Goal: Task Accomplishment & Management: Use online tool/utility

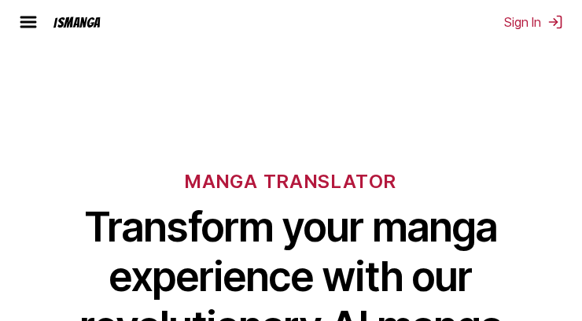
click at [83, 20] on div "IsManga" at bounding box center [76, 22] width 47 height 15
click at [79, 24] on div "IsManga" at bounding box center [76, 22] width 47 height 15
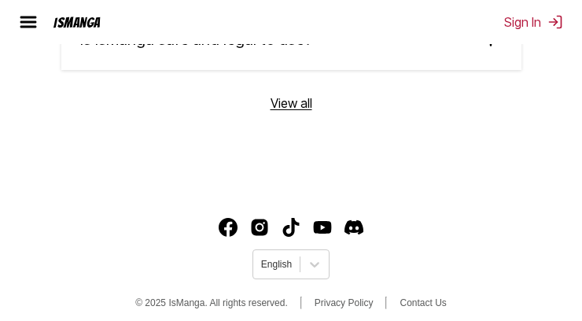
scroll to position [4583, 0]
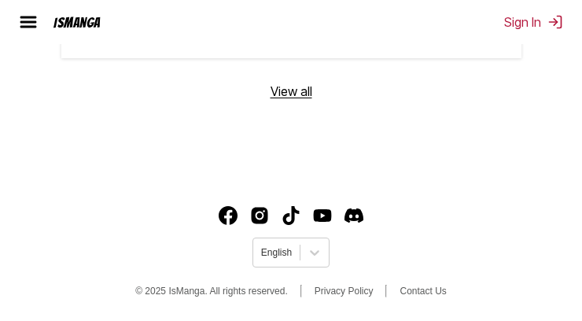
click at [74, 20] on div "IsManga" at bounding box center [76, 22] width 47 height 15
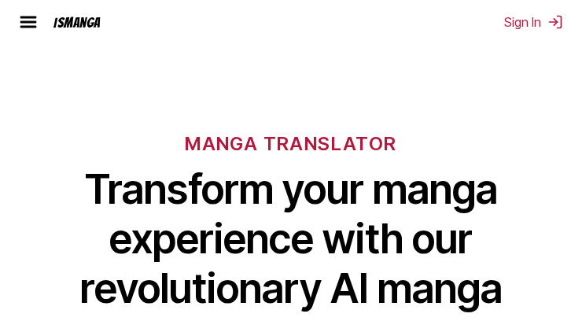
scroll to position [0, 0]
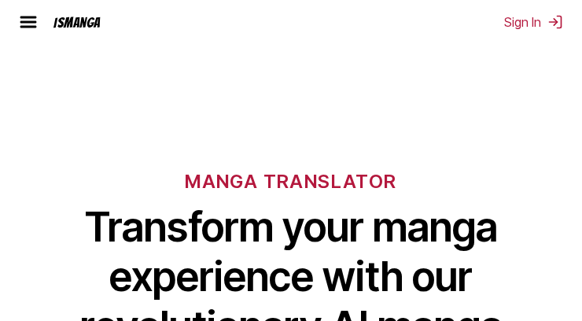
click at [29, 21] on img at bounding box center [28, 22] width 19 height 19
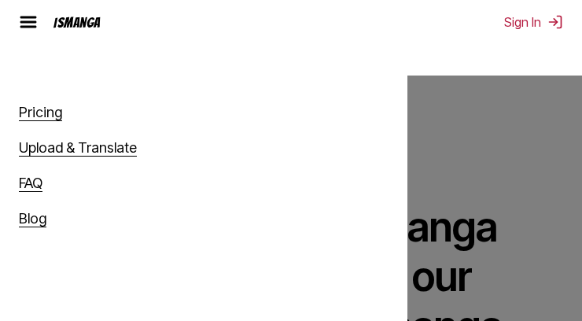
click at [59, 142] on link "Upload & Translate" at bounding box center [78, 147] width 118 height 17
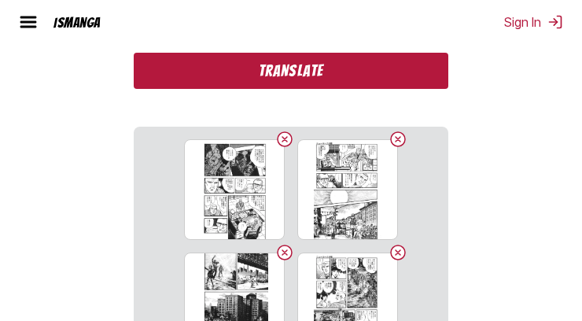
scroll to position [393, 0]
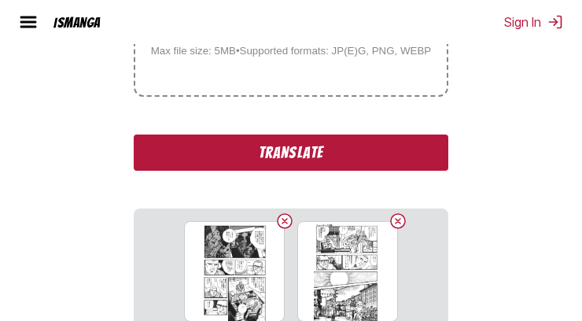
click at [268, 154] on button "Translate" at bounding box center [291, 152] width 314 height 36
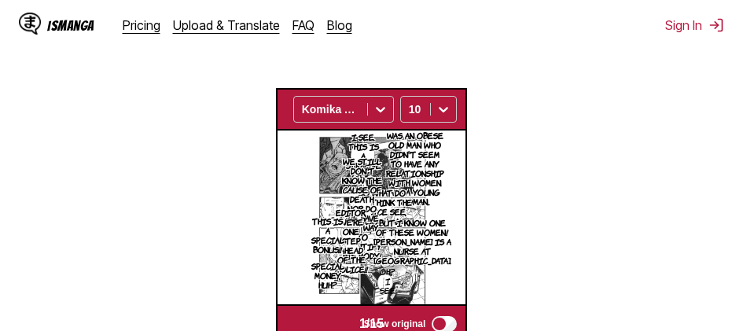
scroll to position [392, 0]
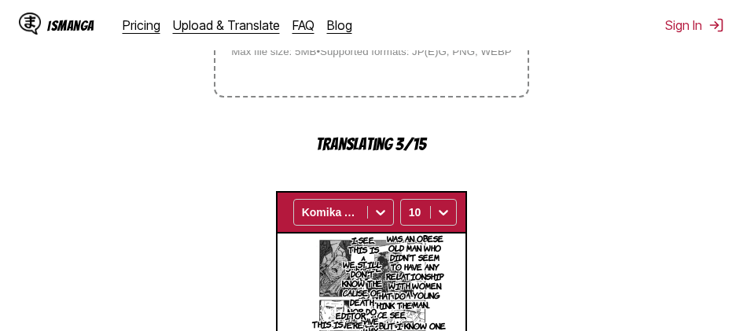
click at [464, 215] on button "button" at bounding box center [461, 212] width 9 height 20
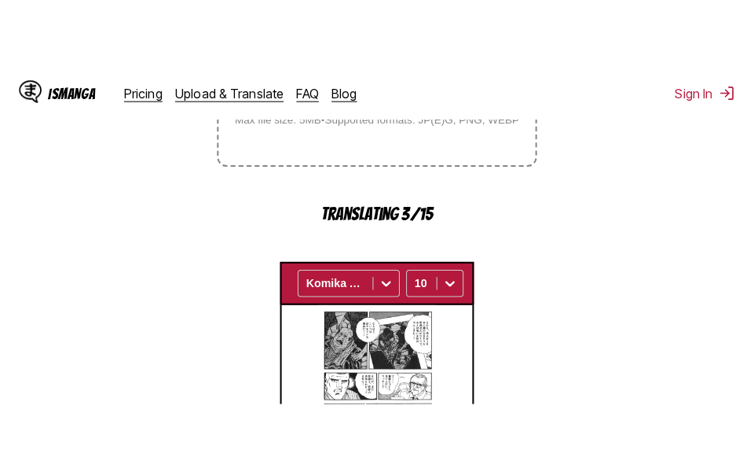
scroll to position [222, 0]
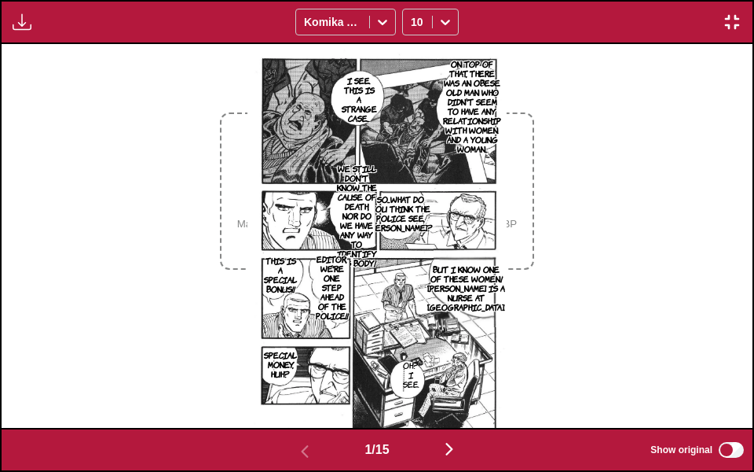
click at [22, 23] on img "button" at bounding box center [22, 22] width 19 height 19
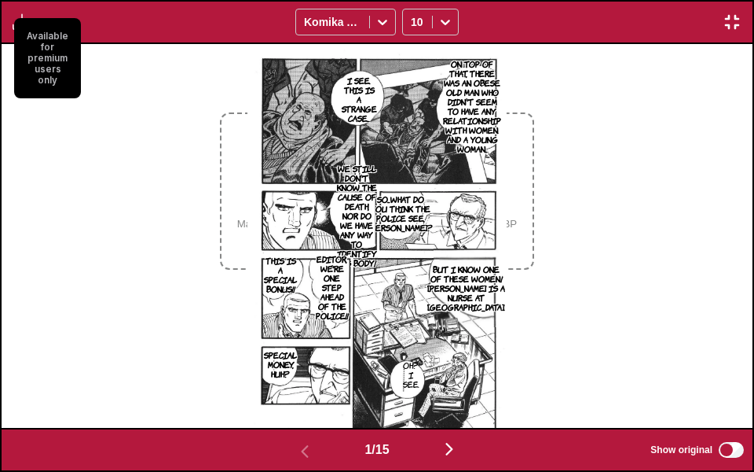
click at [27, 24] on small "Available for premium users only" at bounding box center [47, 58] width 67 height 80
click at [581, 24] on img "button" at bounding box center [732, 22] width 19 height 19
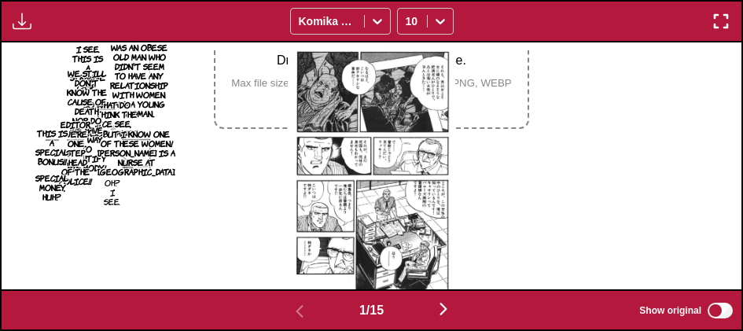
scroll to position [471, 0]
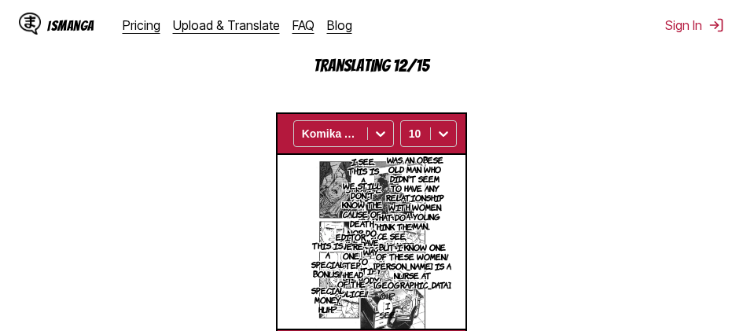
click at [463, 138] on button "button" at bounding box center [461, 133] width 9 height 20
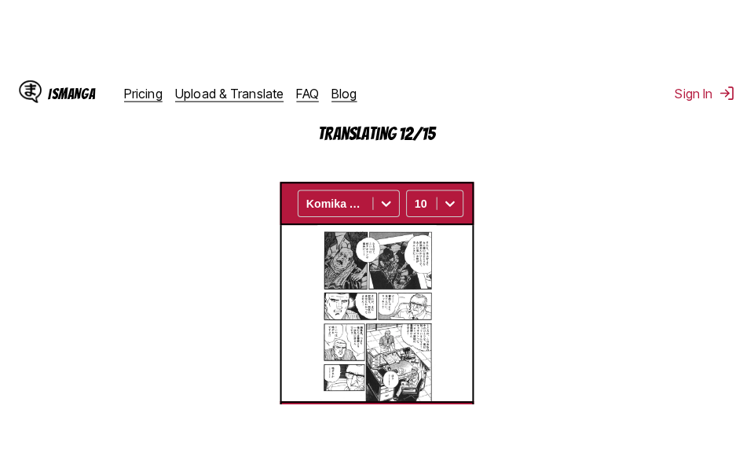
scroll to position [222, 0]
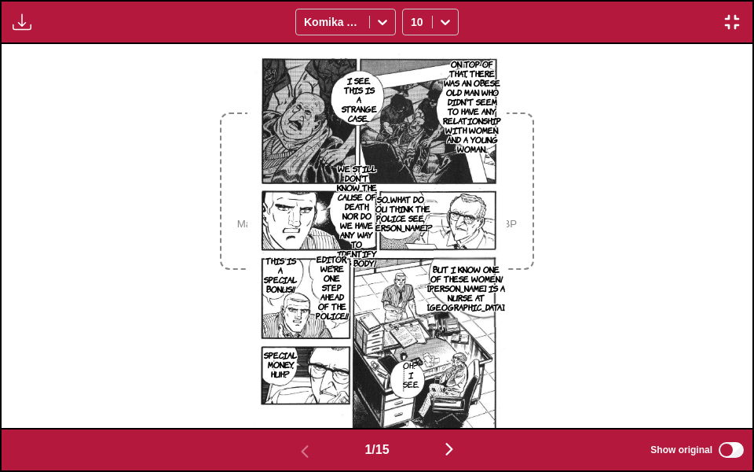
click at [451, 320] on img "button" at bounding box center [449, 448] width 19 height 19
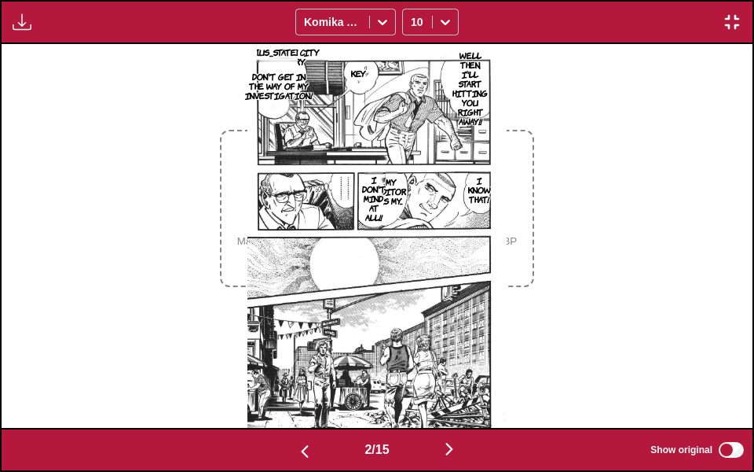
scroll to position [203, 0]
click at [455, 320] on img "button" at bounding box center [449, 448] width 19 height 19
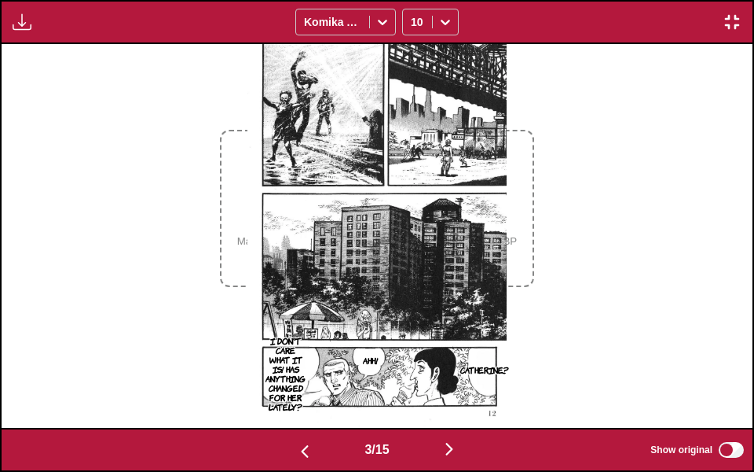
click at [581, 27] on img "button" at bounding box center [732, 22] width 19 height 19
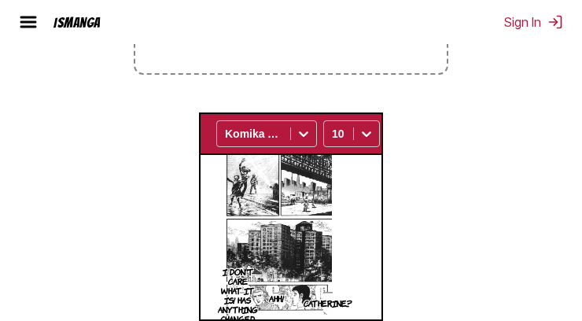
scroll to position [0, 362]
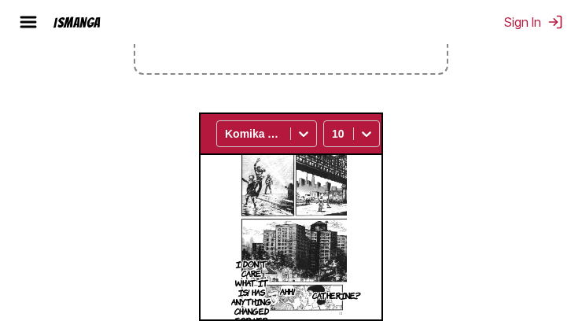
click at [381, 140] on button "button" at bounding box center [384, 133] width 9 height 20
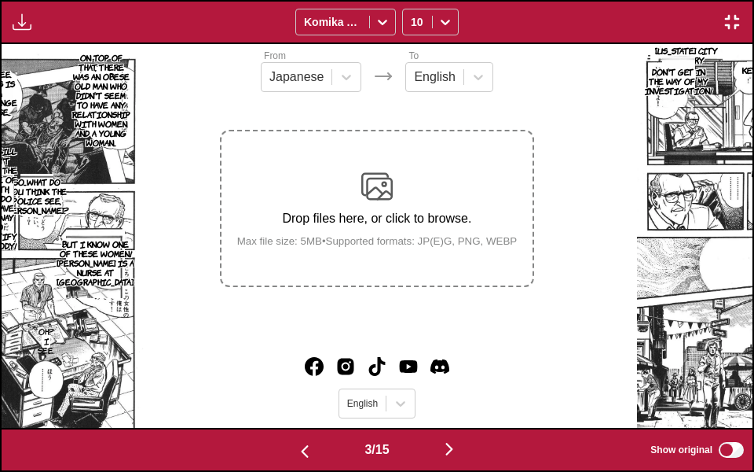
scroll to position [0, 1503]
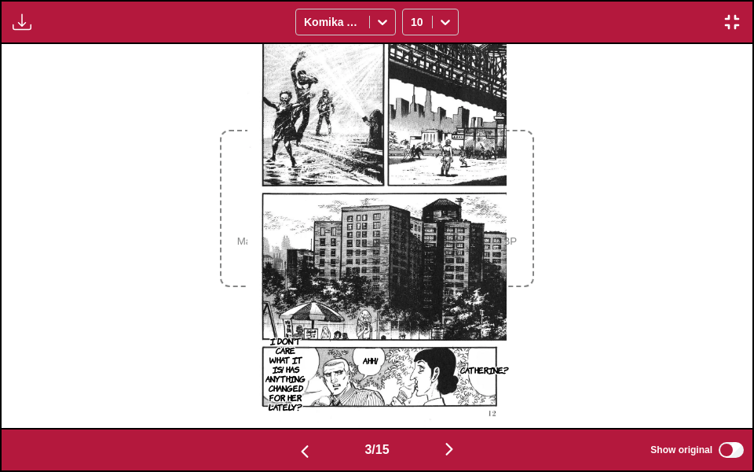
click at [581, 29] on img "button" at bounding box center [732, 22] width 19 height 19
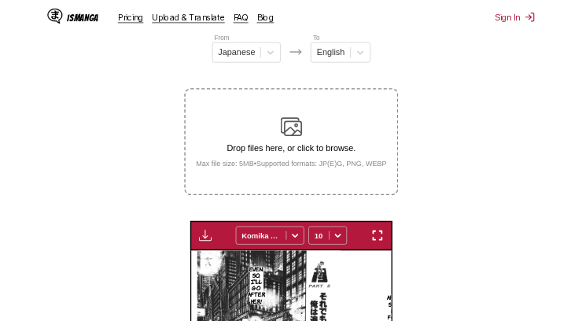
scroll to position [0, 362]
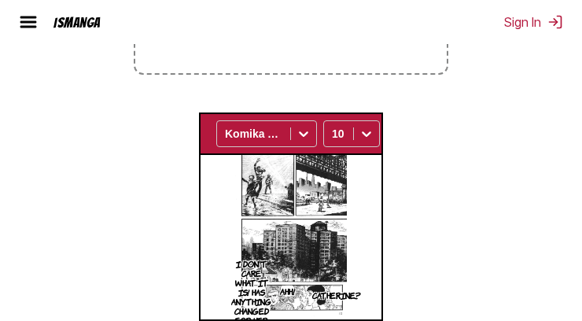
click at [381, 135] on button "button" at bounding box center [384, 133] width 9 height 20
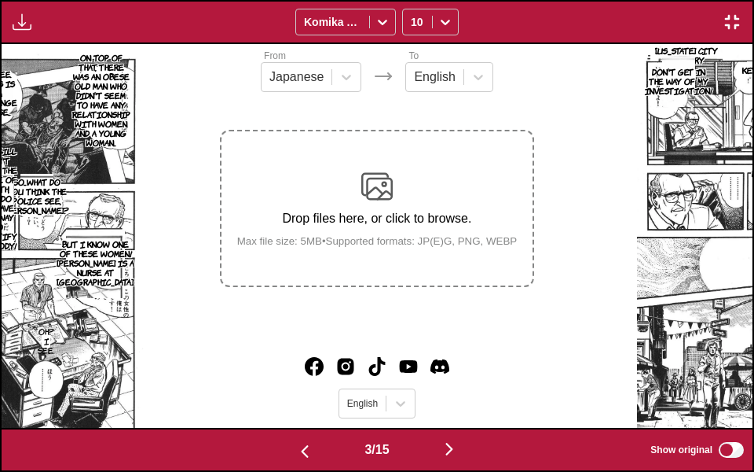
scroll to position [0, 1503]
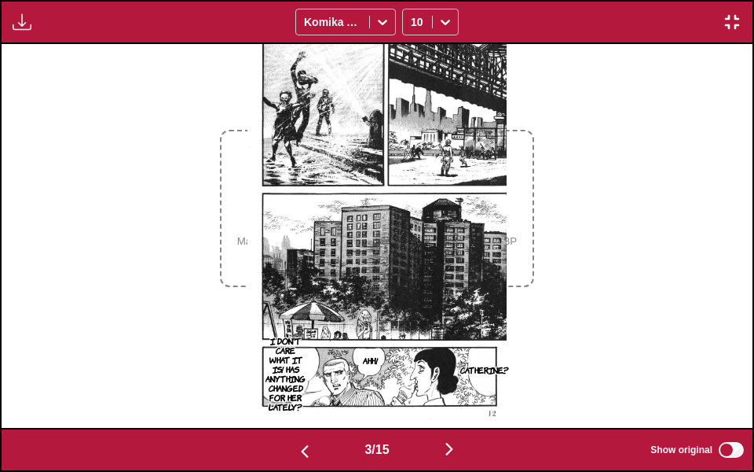
click at [581, 30] on img "button" at bounding box center [732, 22] width 19 height 19
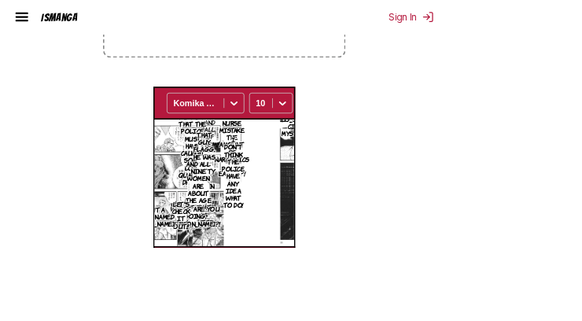
scroll to position [0, 362]
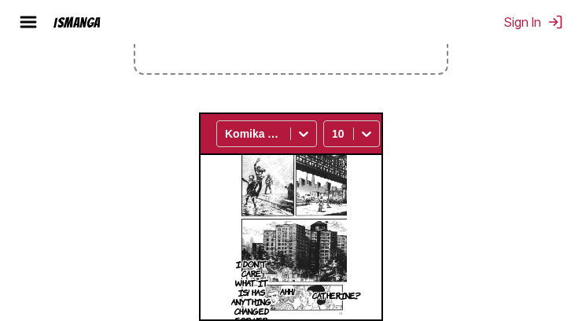
click at [385, 134] on button "button" at bounding box center [384, 133] width 9 height 20
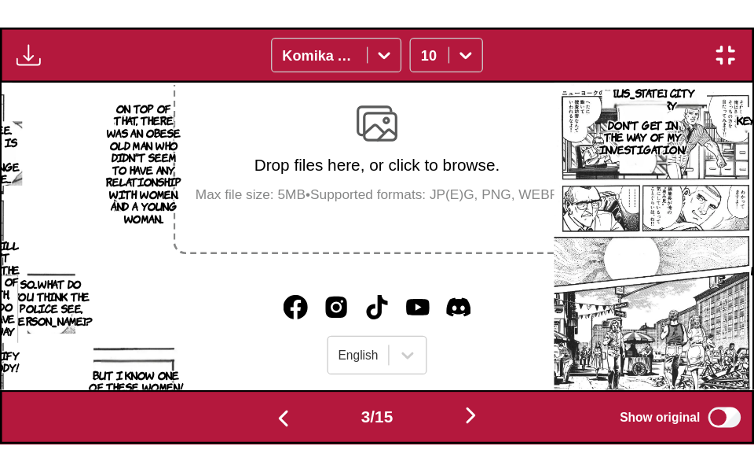
scroll to position [0, 1503]
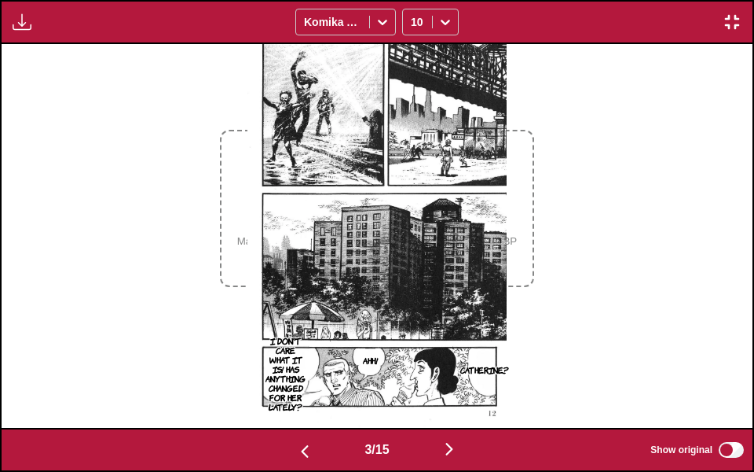
click at [581, 23] on img "button" at bounding box center [732, 22] width 19 height 19
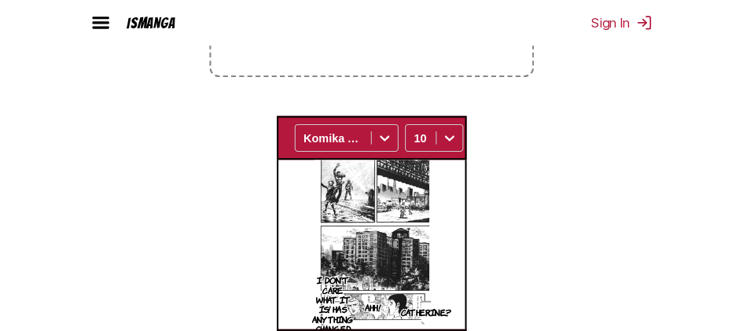
scroll to position [0, 376]
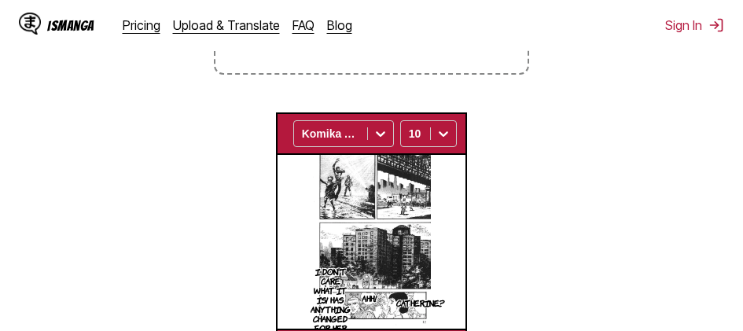
drag, startPoint x: 462, startPoint y: 132, endPoint x: 463, endPoint y: 242, distance: 110.0
click at [462, 133] on button "button" at bounding box center [461, 133] width 9 height 20
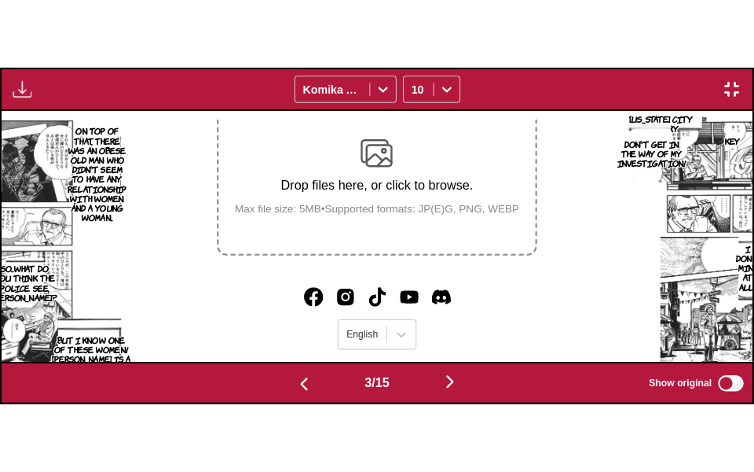
scroll to position [0, 1503]
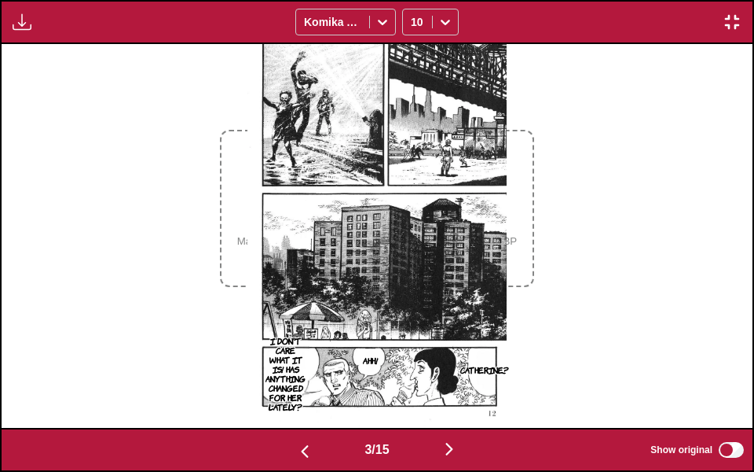
click at [581, 32] on div "Available for premium users only Komika Axis 10" at bounding box center [377, 22] width 754 height 44
click at [581, 30] on img "button" at bounding box center [732, 22] width 19 height 19
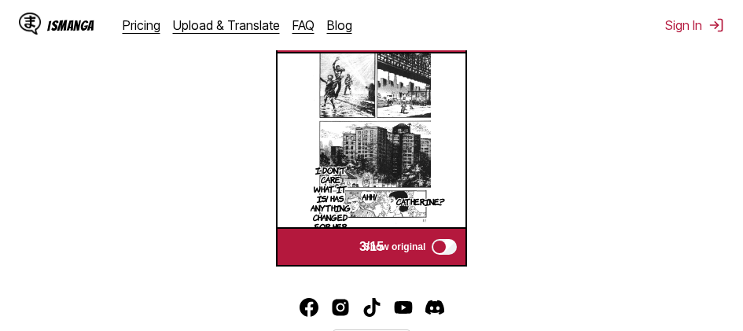
scroll to position [494, 0]
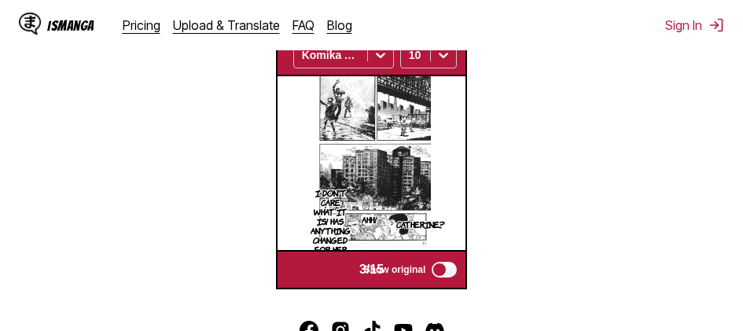
click at [124, 168] on section "From Japanese To English Drop files here, or click to browse. Max file size: 5M…" at bounding box center [372, 23] width 718 height 532
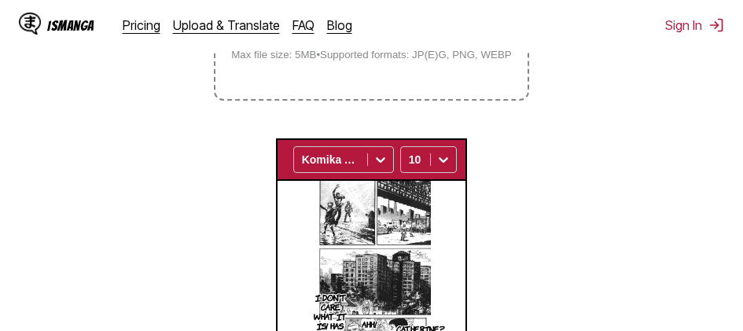
scroll to position [336, 0]
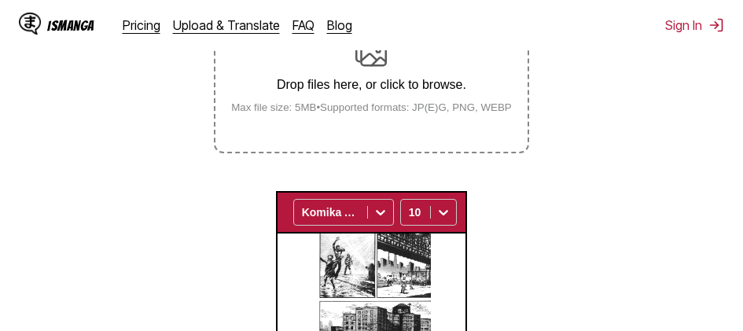
click at [462, 212] on button "button" at bounding box center [461, 212] width 9 height 20
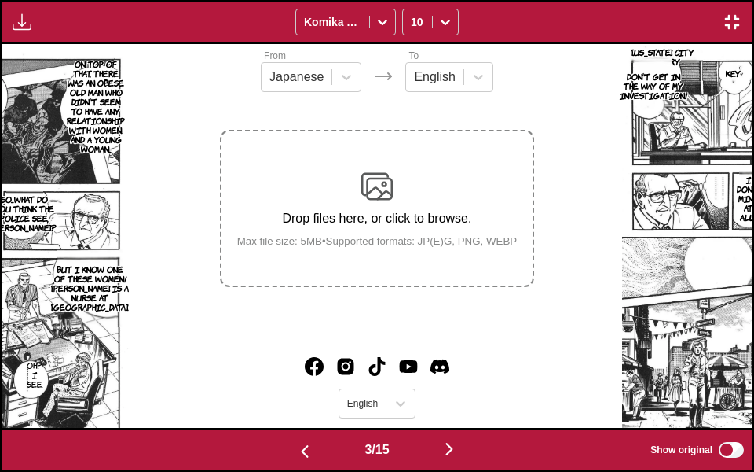
scroll to position [0, 1503]
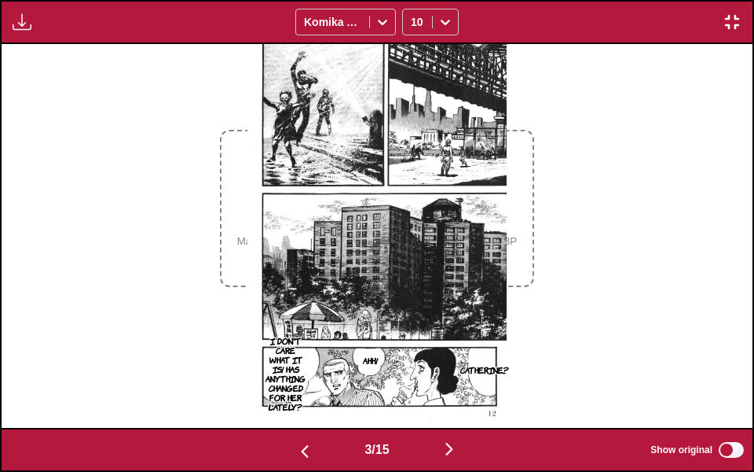
click at [581, 35] on div "Available for premium users only Komika Axis 10" at bounding box center [377, 22] width 754 height 44
click at [581, 28] on img "button" at bounding box center [732, 22] width 19 height 19
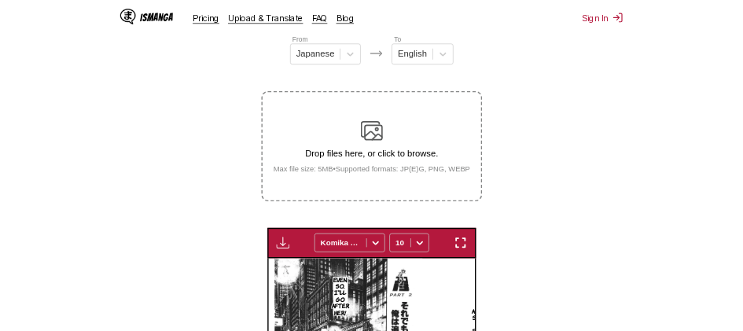
scroll to position [0, 376]
